Goal: Book appointment/travel/reservation

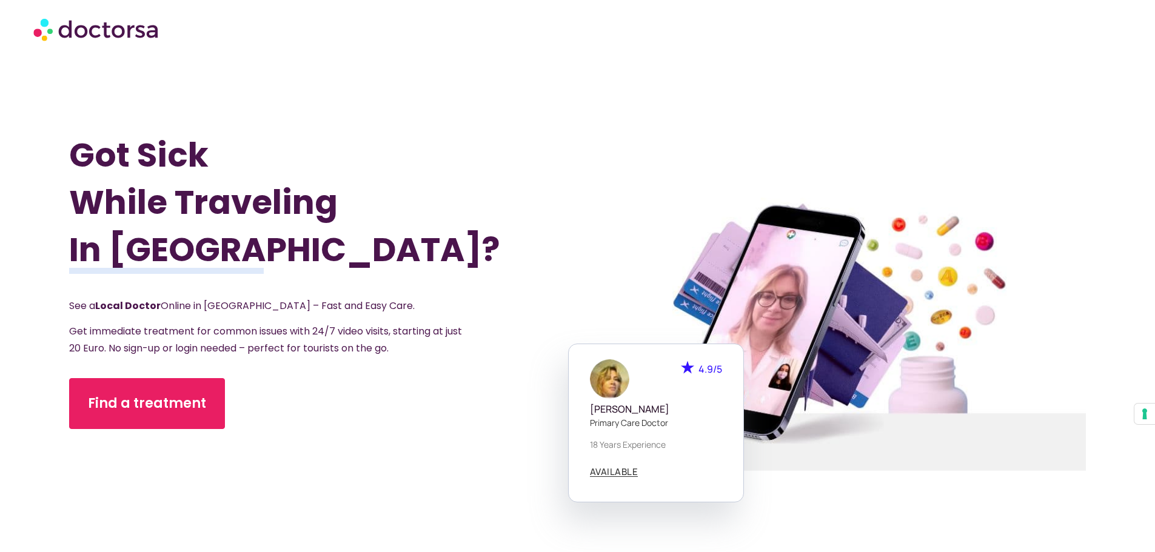
drag, startPoint x: 532, startPoint y: 129, endPoint x: 588, endPoint y: 104, distance: 61.6
click at [532, 129] on div "Got Sick While Traveling In [GEOGRAPHIC_DATA]? See a Local Doctor Online in [GE…" at bounding box center [323, 334] width 508 height 552
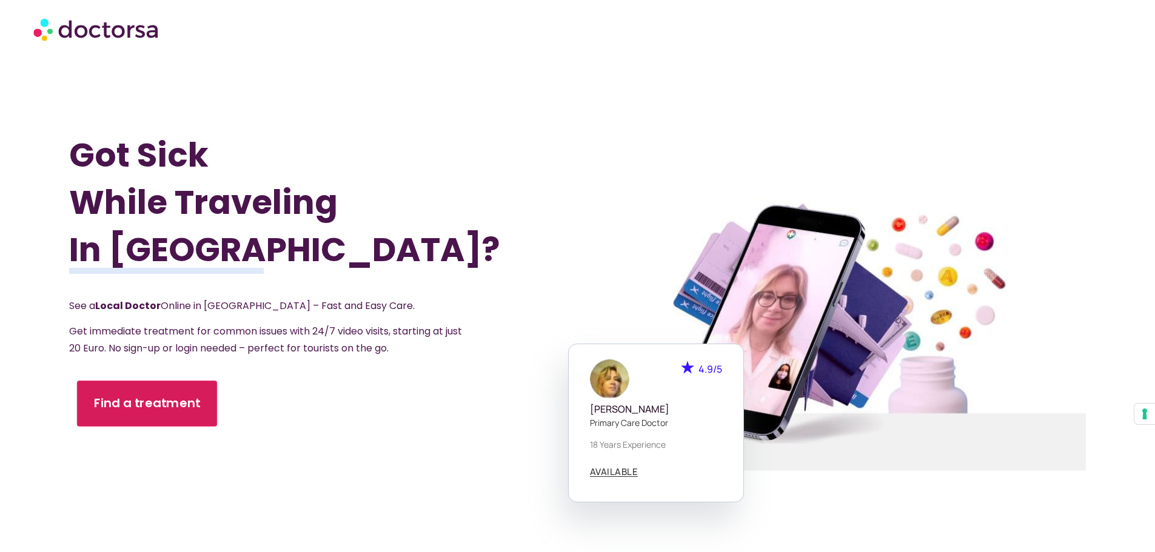
click at [123, 409] on span "Find a treatment" at bounding box center [147, 404] width 107 height 18
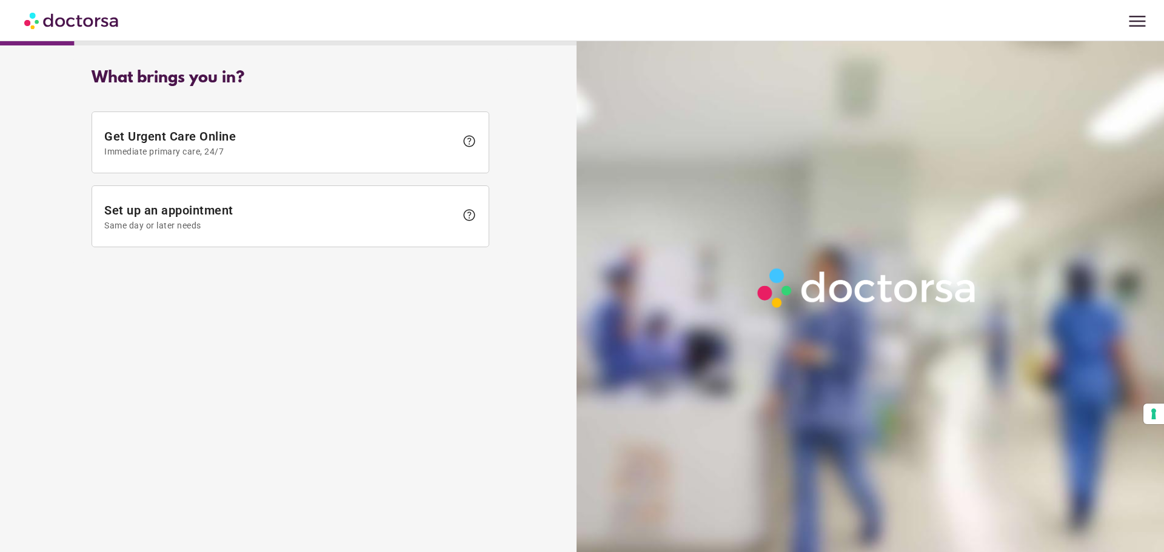
click at [1132, 27] on span "menu" at bounding box center [1137, 21] width 23 height 23
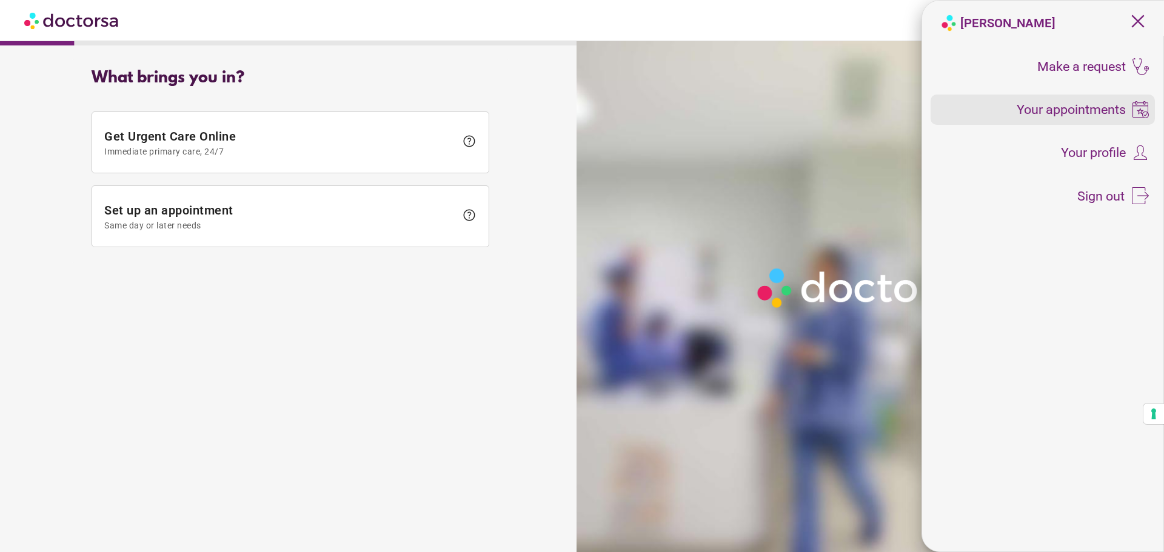
click at [1082, 110] on span "Your appointments" at bounding box center [1071, 109] width 109 height 13
